Goal: Find specific page/section: Find specific page/section

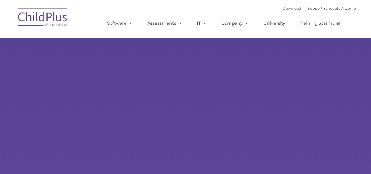
select select "MEDIUM"
type input ""
select select "MEDIUM"
type input ""
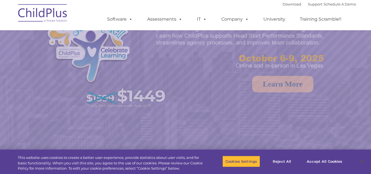
select select "MEDIUM"
